Goal: Transaction & Acquisition: Obtain resource

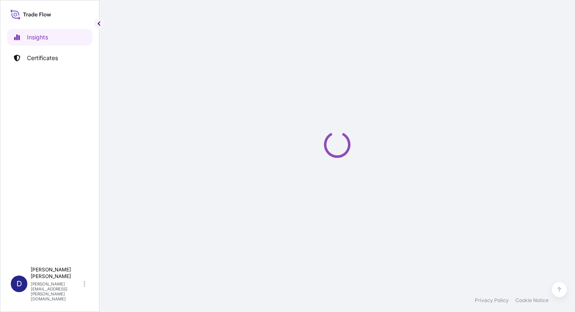
select select "2025"
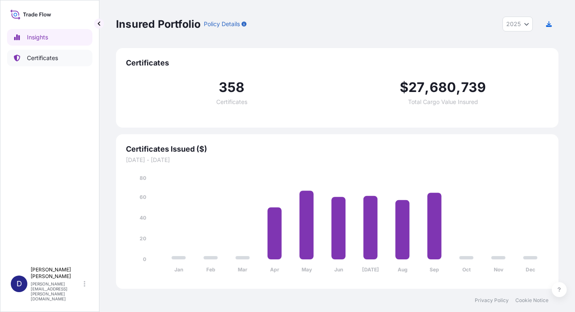
click at [43, 56] on p "Certificates" at bounding box center [42, 58] width 31 height 8
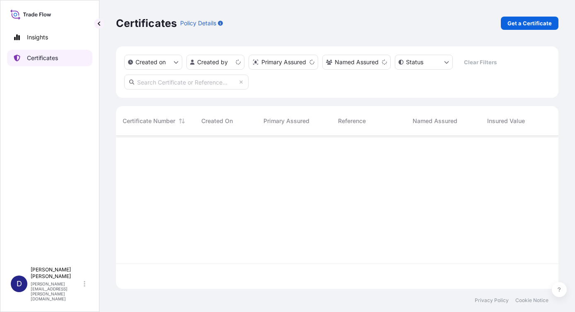
scroll to position [151, 437]
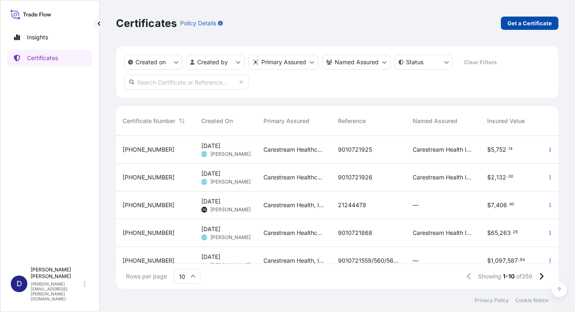
click at [517, 24] on p "Get a Certificate" at bounding box center [530, 23] width 44 height 8
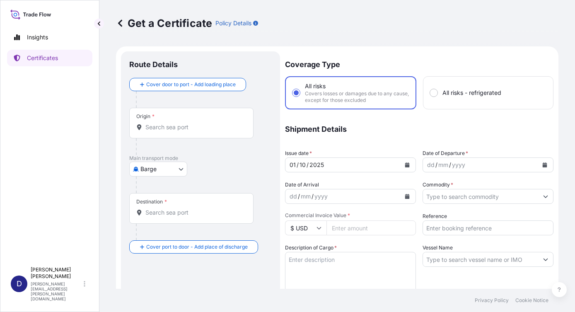
click at [180, 167] on body "Insights Certificates D [PERSON_NAME] [PERSON_NAME][EMAIL_ADDRESS][PERSON_NAME]…" at bounding box center [287, 156] width 575 height 312
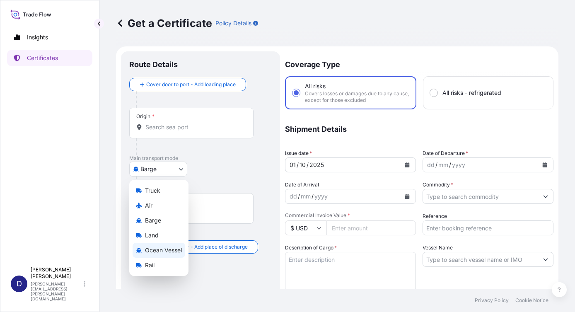
click at [157, 251] on span "Ocean Vessel" at bounding box center [163, 250] width 37 height 8
select select "Ocean Vessel"
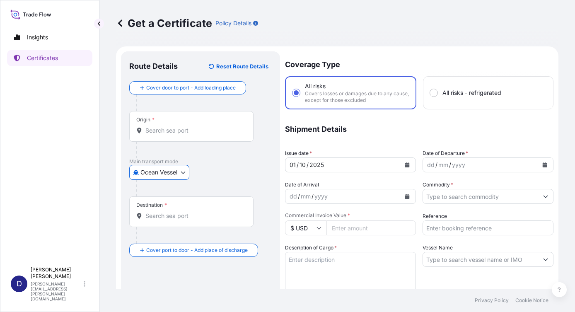
click at [163, 129] on input "Origin *" at bounding box center [195, 130] width 98 height 8
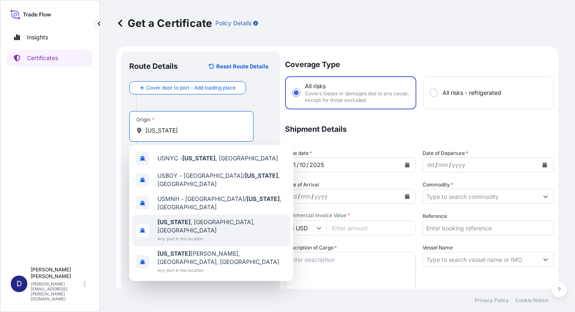
click at [177, 235] on span "Any port in this location" at bounding box center [222, 239] width 129 height 8
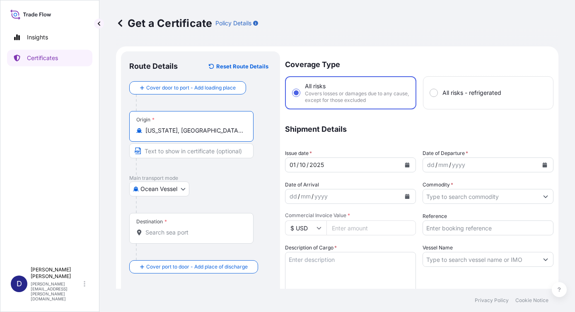
type input "[US_STATE], [GEOGRAPHIC_DATA], [GEOGRAPHIC_DATA]"
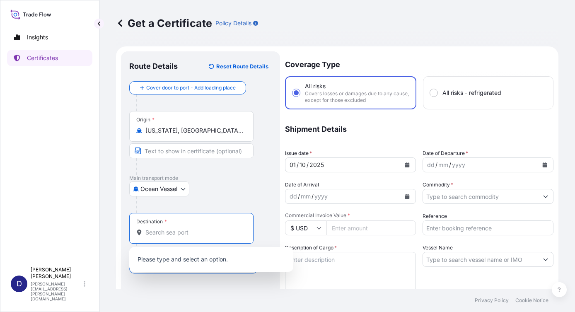
click at [153, 235] on input "Destination *" at bounding box center [195, 232] width 98 height 8
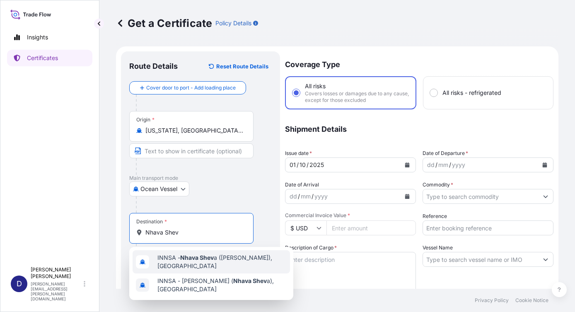
click at [177, 260] on span "INNSA - Nhava Shev a ([PERSON_NAME]), [GEOGRAPHIC_DATA]" at bounding box center [222, 262] width 129 height 17
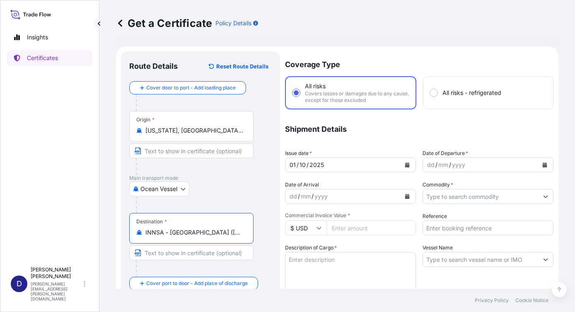
scroll to position [41, 0]
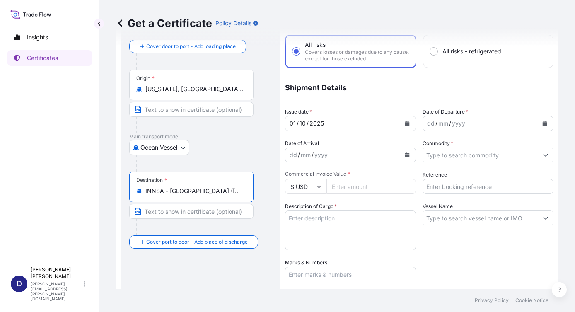
type input "INNSA - [GEOGRAPHIC_DATA] ([PERSON_NAME]), [GEOGRAPHIC_DATA]"
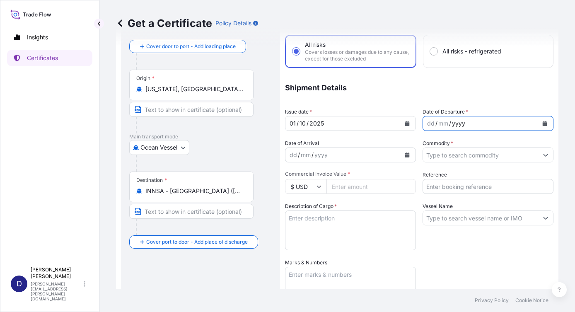
click at [454, 125] on div "yyyy" at bounding box center [458, 124] width 15 height 10
click at [427, 123] on div "dd" at bounding box center [431, 124] width 9 height 10
click at [543, 123] on icon "Calendar" at bounding box center [545, 123] width 5 height 5
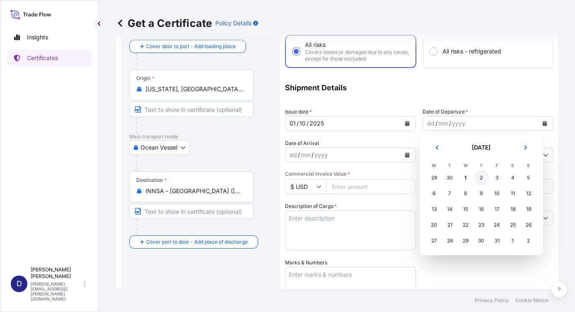
click at [481, 179] on div "2" at bounding box center [481, 177] width 15 height 15
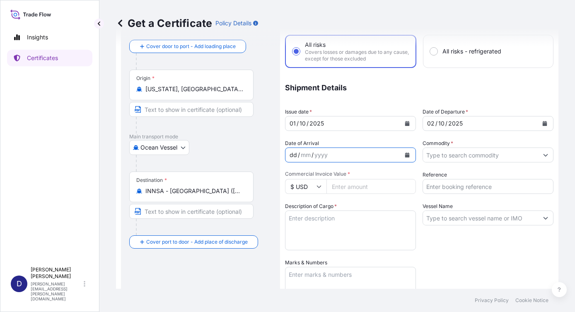
click at [335, 152] on div "dd / mm / yyyy" at bounding box center [343, 155] width 115 height 15
click at [405, 155] on icon "Calendar" at bounding box center [407, 155] width 5 height 5
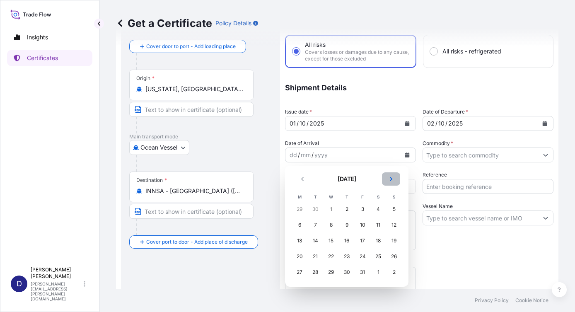
click at [392, 180] on icon "Next" at bounding box center [391, 179] width 2 height 4
click at [394, 257] on div "23" at bounding box center [394, 256] width 15 height 15
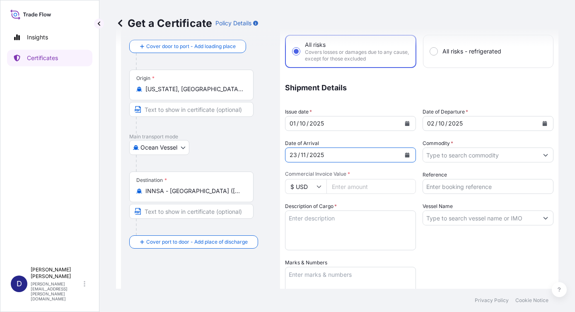
click at [359, 189] on input "Commercial Invoice Value *" at bounding box center [372, 186] width 90 height 15
type input "141537.56"
click at [441, 265] on div "Coverage Type All risks Covers losses or damages due to any cause, except for t…" at bounding box center [419, 225] width 269 height 430
click at [429, 188] on input "Reference" at bounding box center [488, 186] width 131 height 15
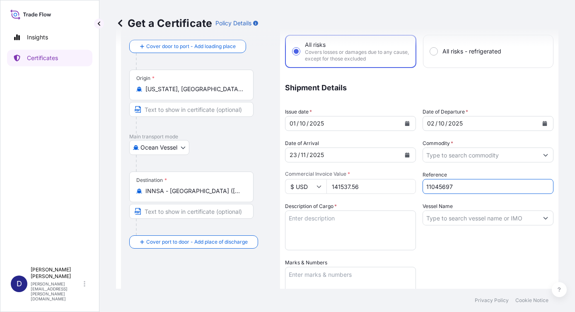
type input "11045697"
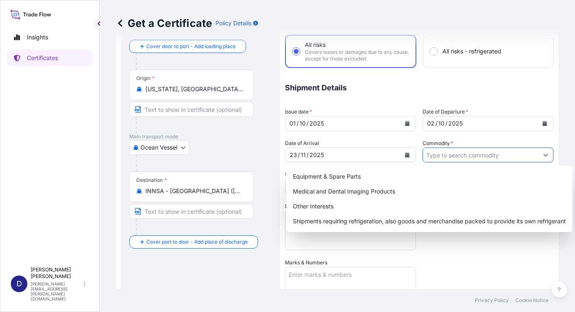
click at [544, 155] on icon "Show suggestions" at bounding box center [546, 155] width 5 height 5
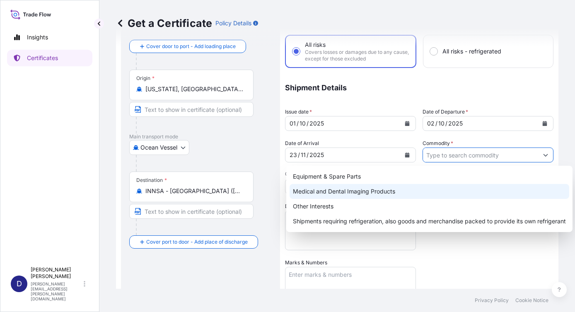
click at [366, 190] on div "Medical and Dental Imaging Products" at bounding box center [430, 191] width 280 height 15
type input "Medical and Dental Imaging Products"
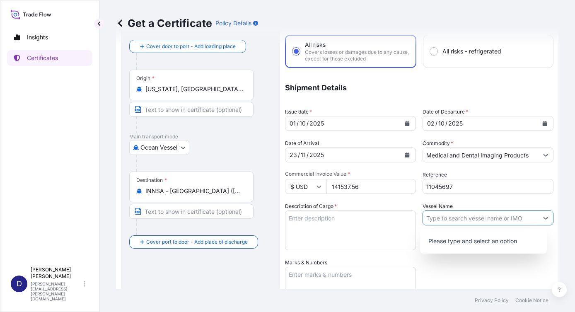
click at [539, 216] on button "Show suggestions" at bounding box center [546, 218] width 15 height 15
click at [446, 216] on input "Vessel Name" at bounding box center [480, 218] width 115 height 15
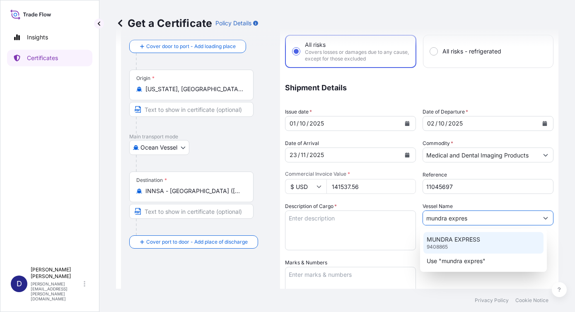
click at [451, 243] on p "MUNDRA EXPRESS" at bounding box center [453, 239] width 53 height 8
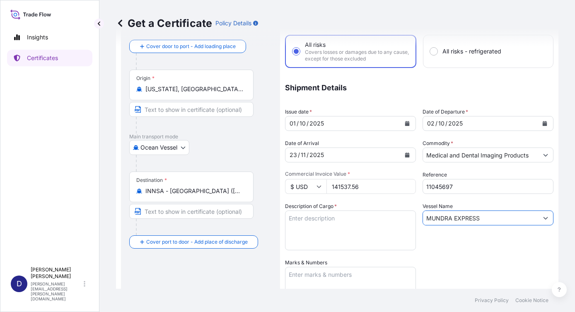
type input "MUNDRA EXPRESS"
click at [308, 221] on textarea "Description of Cargo *" at bounding box center [350, 231] width 131 height 40
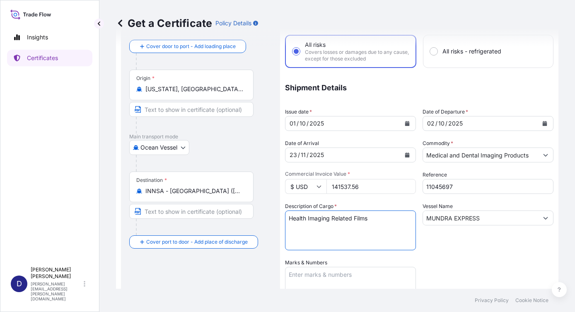
type textarea "Health Imaging Related Films"
click at [444, 243] on div "Vessel Name MUNDRA EXPRESS" at bounding box center [488, 226] width 131 height 48
click at [322, 275] on textarea "Marks & Numbers" at bounding box center [350, 287] width 131 height 41
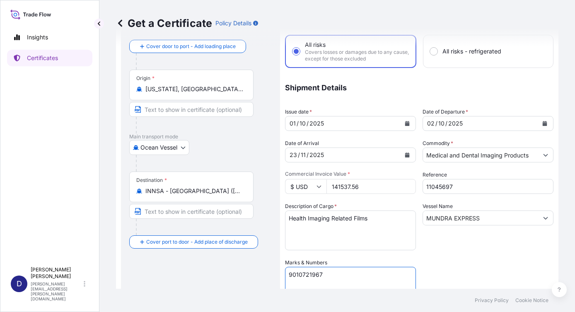
scroll to position [83, 0]
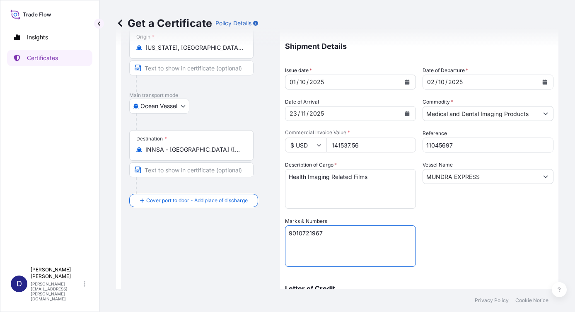
click at [474, 233] on div "Coverage Type All risks Covers losses or damages due to any cause, except for t…" at bounding box center [419, 183] width 269 height 430
click at [328, 234] on textarea "9010721967" at bounding box center [350, 246] width 131 height 41
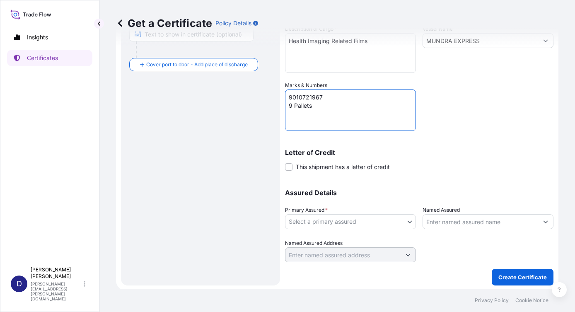
scroll to position [221, 0]
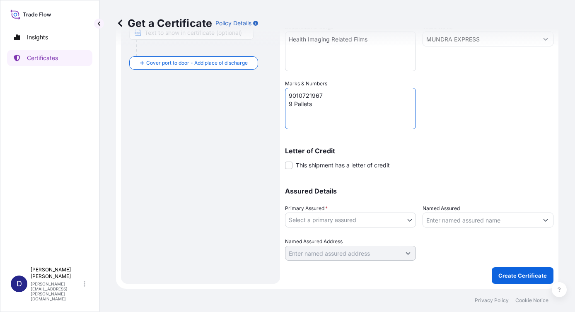
type textarea "9010721967 9 Pallets"
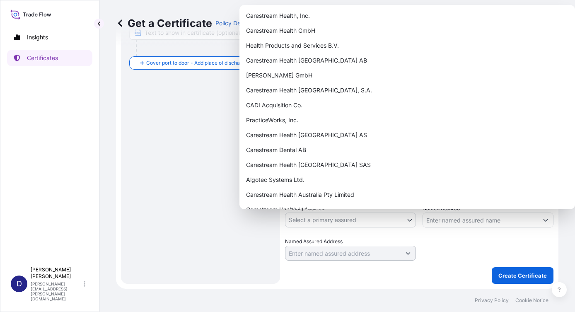
click at [407, 220] on body "Insights Certificates D [PERSON_NAME] [PERSON_NAME][EMAIL_ADDRESS][PERSON_NAME]…" at bounding box center [287, 156] width 575 height 312
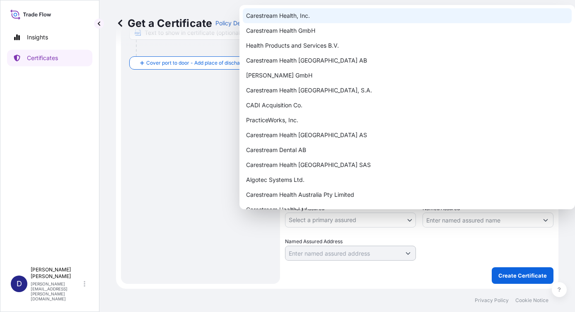
click at [299, 16] on div "Carestream Health, Inc." at bounding box center [407, 15] width 329 height 15
select select "32008"
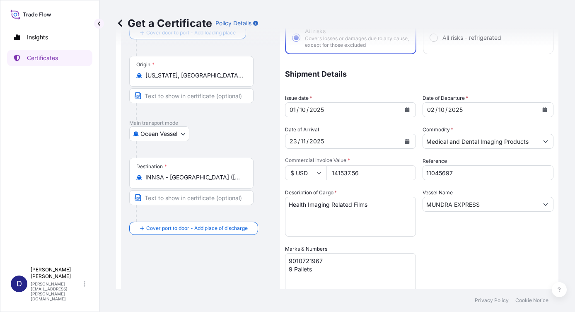
scroll to position [55, 0]
click at [354, 207] on textarea "Health Imaging Related Films" at bounding box center [350, 217] width 131 height 40
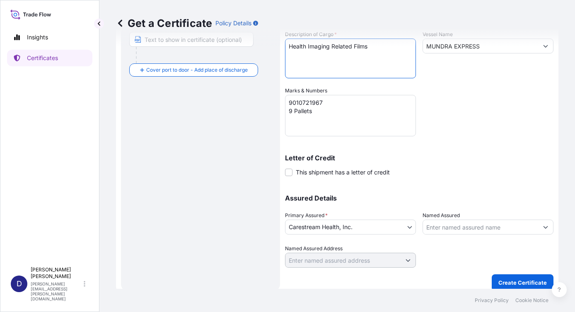
scroll to position [221, 0]
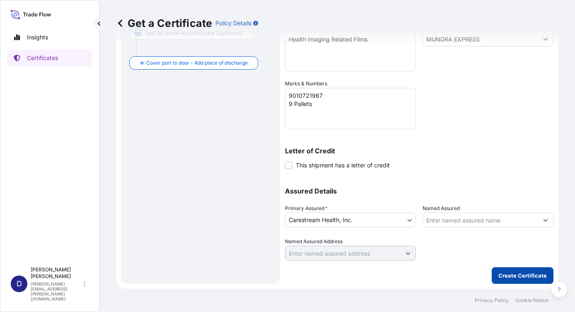
click at [515, 275] on p "Create Certificate" at bounding box center [523, 276] width 49 height 8
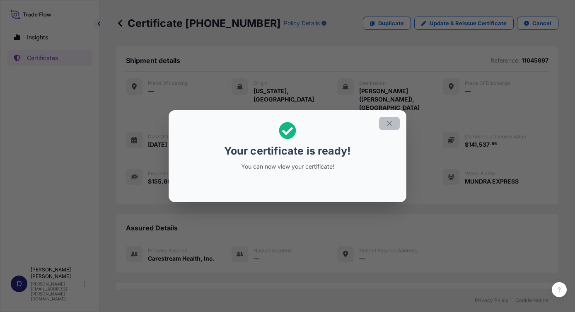
click at [391, 119] on button "button" at bounding box center [389, 123] width 21 height 13
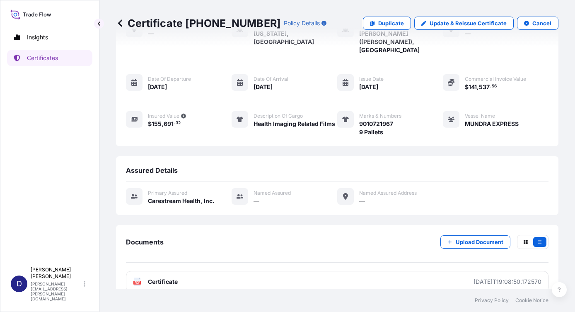
scroll to position [63, 0]
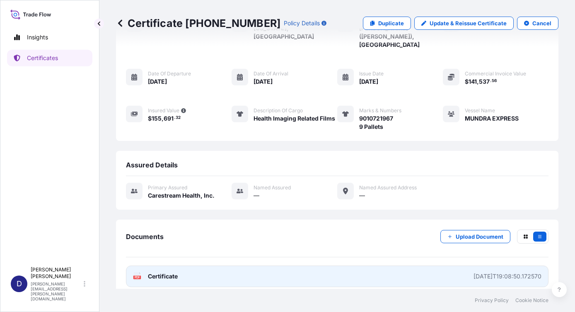
click at [207, 269] on link "PDF Certificate [DATE]T19:08:50.172570" at bounding box center [337, 277] width 423 height 22
